Goal: Transaction & Acquisition: Purchase product/service

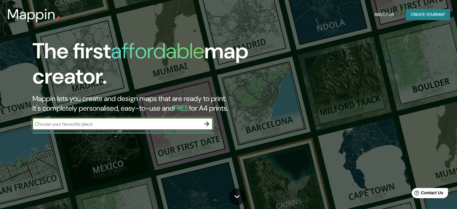
click at [129, 122] on input "text" at bounding box center [116, 124] width 168 height 7
type input "[GEOGRAPHIC_DATA]"
click at [205, 126] on icon "button" at bounding box center [206, 123] width 7 height 7
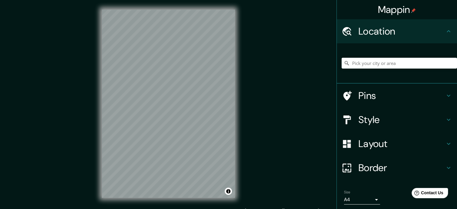
click at [347, 118] on div at bounding box center [350, 120] width 17 height 11
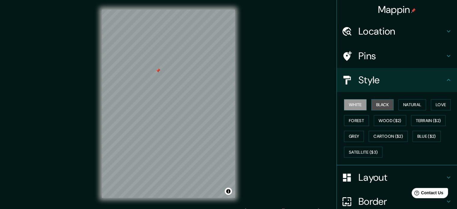
click at [384, 105] on button "Black" at bounding box center [382, 104] width 23 height 11
click at [374, 57] on h4 "Pins" at bounding box center [402, 56] width 87 height 12
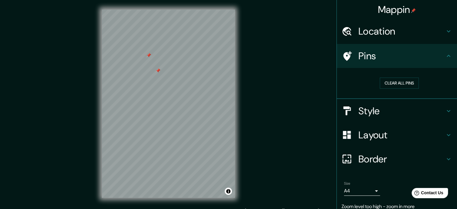
click at [156, 70] on div at bounding box center [158, 70] width 5 height 5
click at [377, 38] on div "Location" at bounding box center [397, 31] width 120 height 24
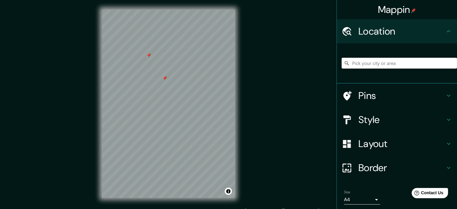
click at [369, 164] on h4 "Border" at bounding box center [402, 168] width 87 height 12
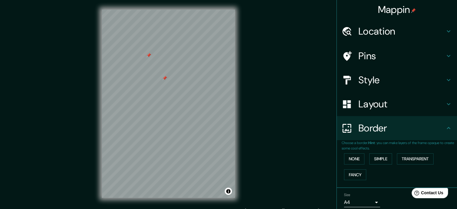
click at [374, 114] on div "Layout" at bounding box center [397, 104] width 120 height 24
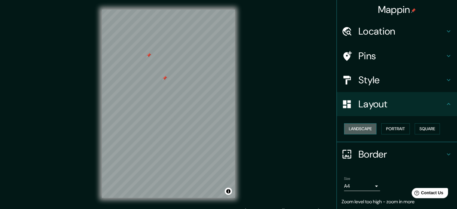
click at [354, 129] on button "Landscape" at bounding box center [360, 128] width 32 height 11
